Goal: Information Seeking & Learning: Learn about a topic

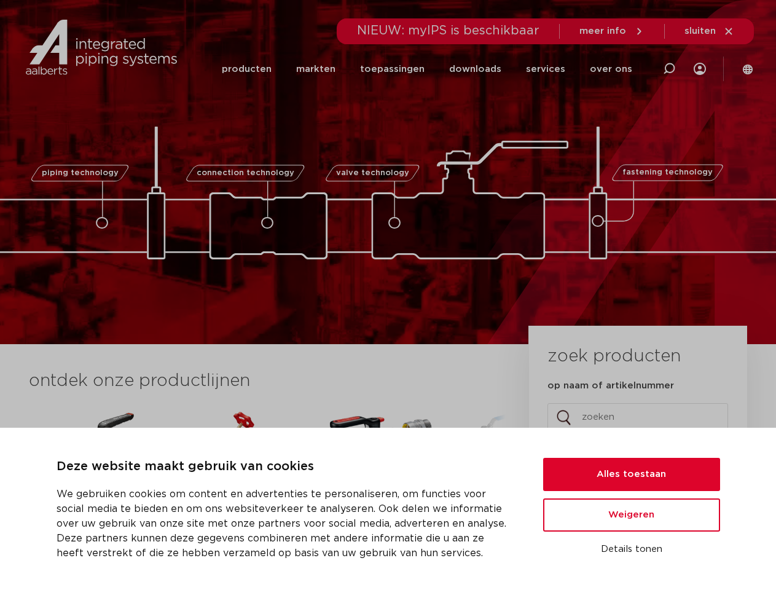
click at [388, 295] on div "piping technology connection technology valve technology fastening technology p…" at bounding box center [388, 172] width 776 height 344
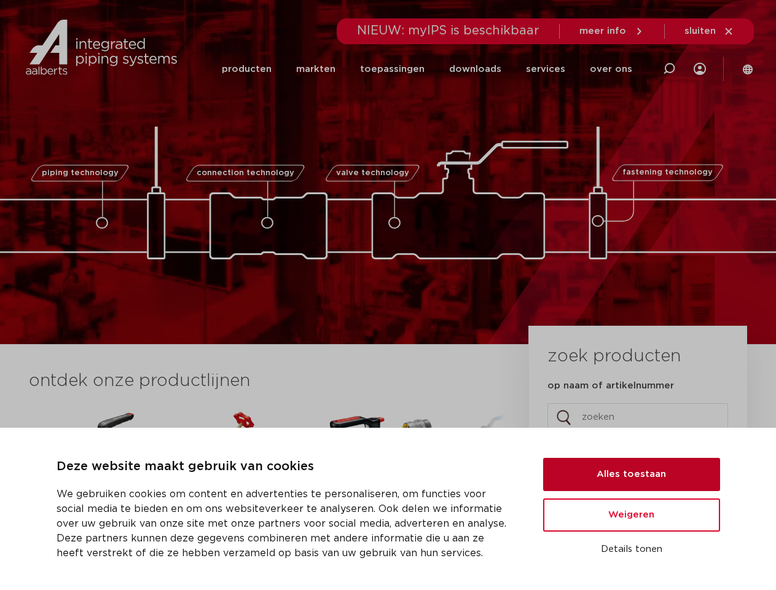
click at [631, 474] on button "Alles toestaan" at bounding box center [631, 474] width 177 height 33
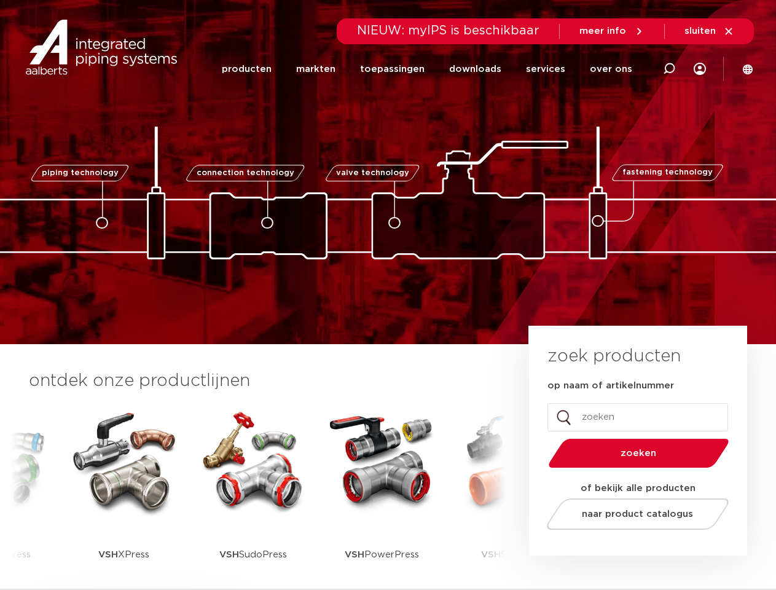
click at [631, 515] on span "naar product catalogus" at bounding box center [637, 513] width 111 height 9
click at [631, 549] on div "zoek producten op naam of artikelnummer Comments Dit veld is bedoeld voor valid…" at bounding box center [638, 441] width 218 height 230
click at [433, 69] on li "toepassingen" at bounding box center [392, 68] width 89 height 47
click at [669, 69] on icon at bounding box center [669, 68] width 15 height 15
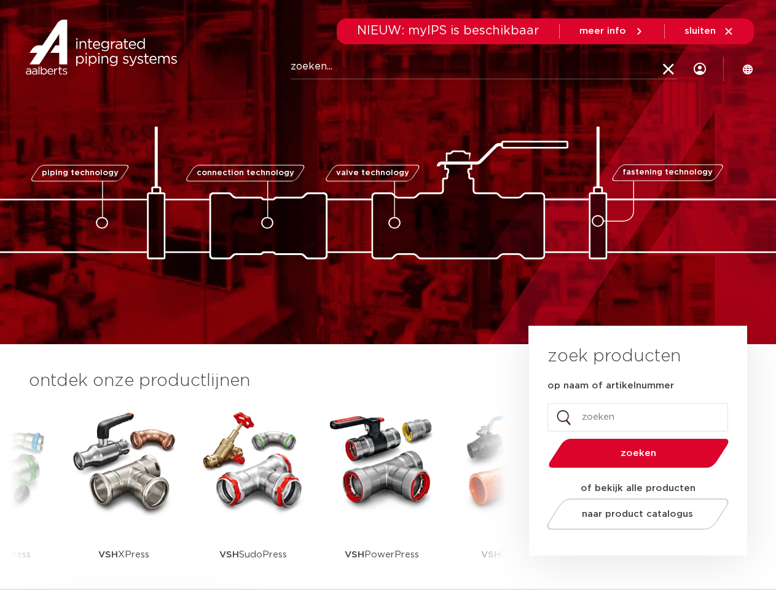
click at [709, 31] on span "sluiten" at bounding box center [699, 30] width 31 height 9
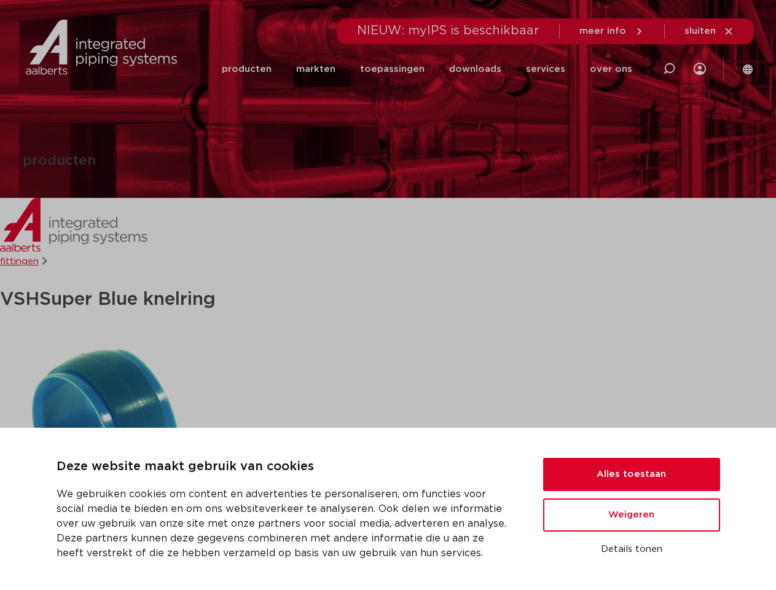
click at [388, 295] on h1 "VSH Super Blue knelring" at bounding box center [388, 299] width 776 height 31
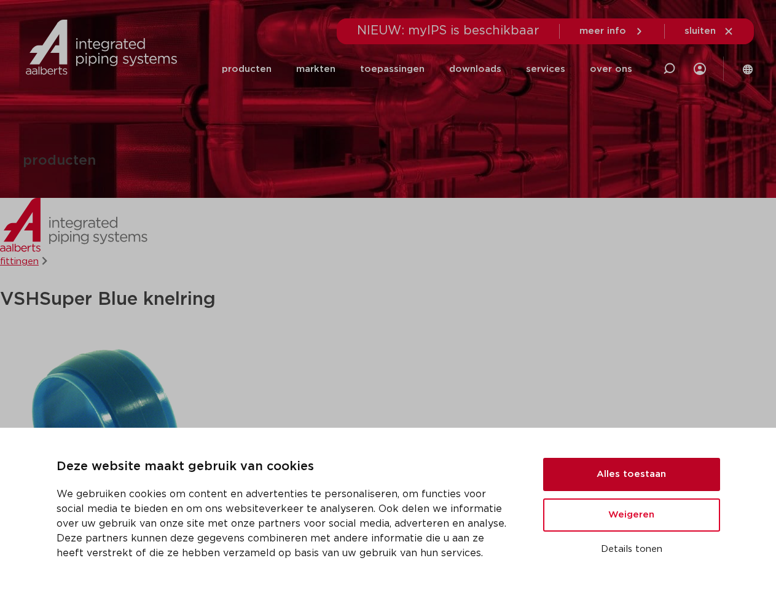
click at [631, 474] on button "Alles toestaan" at bounding box center [631, 474] width 177 height 33
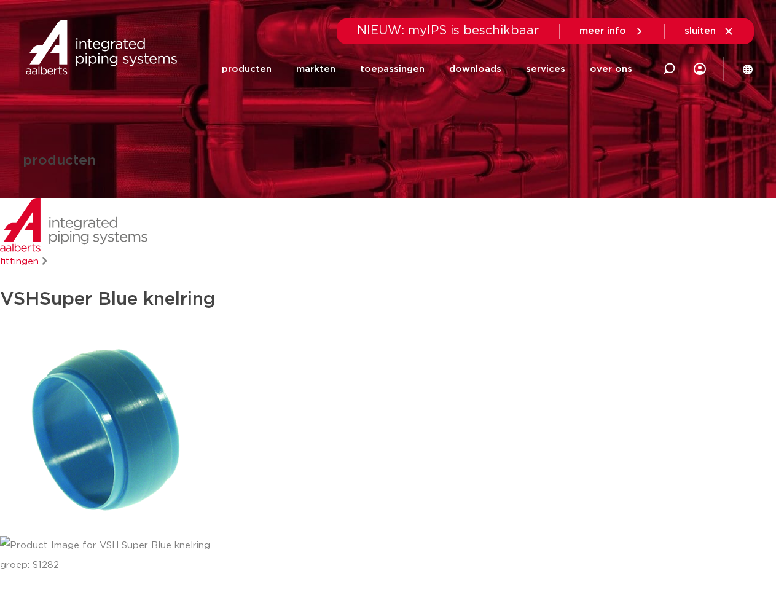
click at [631, 515] on div at bounding box center [388, 441] width 776 height 229
click at [631, 549] on div at bounding box center [388, 546] width 776 height 20
click at [433, 69] on li "toepassingen" at bounding box center [392, 68] width 89 height 47
click at [669, 69] on icon at bounding box center [669, 68] width 15 height 15
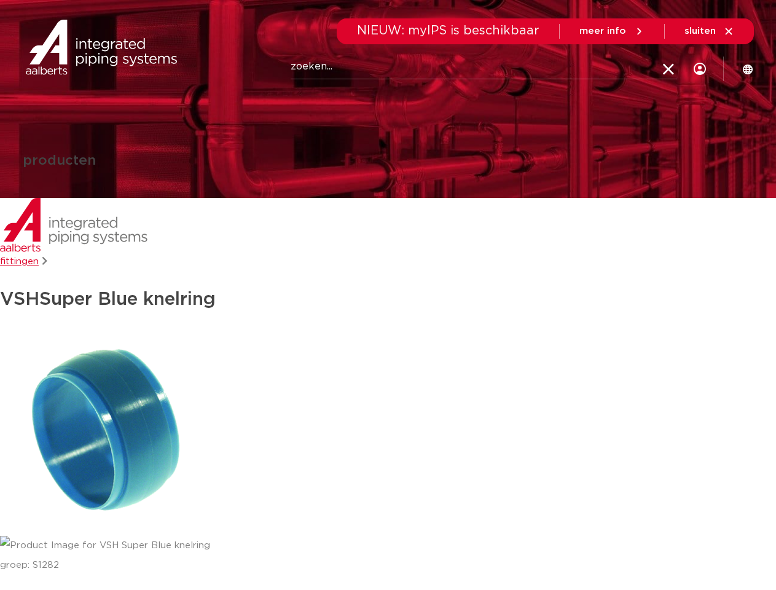
click at [709, 31] on span "sluiten" at bounding box center [699, 30] width 31 height 9
